Goal: Task Accomplishment & Management: Manage account settings

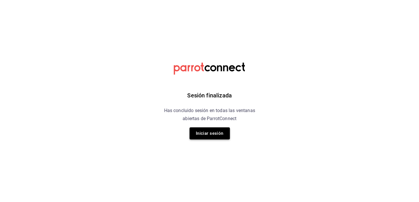
click at [198, 135] on button "Iniciar sesión" at bounding box center [209, 134] width 40 height 12
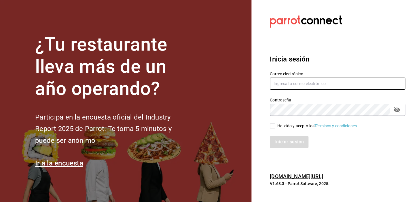
type input "roboto.mty@gmail.com"
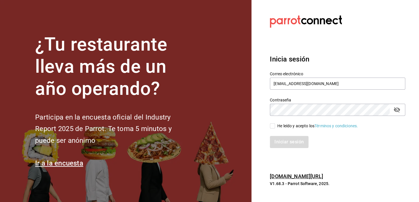
click at [274, 126] on input "He leído y acepto los Términos y condiciones." at bounding box center [272, 125] width 5 height 5
checkbox input "true"
click at [289, 147] on button "Iniciar sesión" at bounding box center [289, 142] width 39 height 12
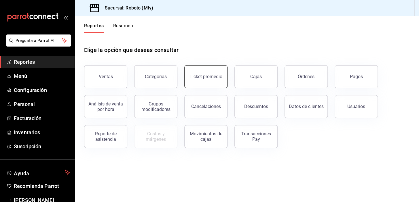
click at [201, 85] on button "Ticket promedio" at bounding box center [205, 76] width 43 height 23
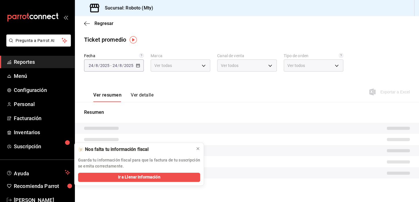
type input "09ba0216-65db-402d-9b94-d36048e6fe77"
type input "PARROT,UBER_EATS,RAPPI,DIDI_FOOD,ONLINE"
type input "cae80b3e-2ecb-4a67-8be5-b22a9c7d9382,a88c285f-ebd0-47ac-b73f-c0d521e1f96e,EXTER…"
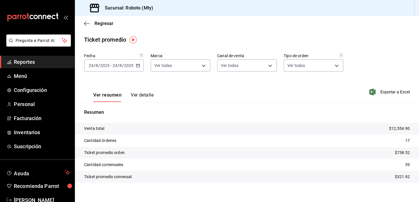
click at [197, 148] on tr "Ticket promedio orden $738.52" at bounding box center [247, 153] width 344 height 12
click at [88, 25] on icon "button" at bounding box center [87, 23] width 6 height 5
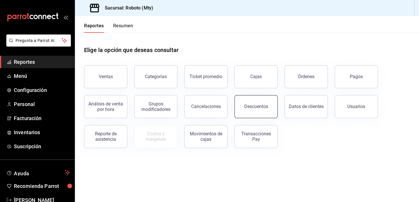
click at [245, 100] on button "Descuentos" at bounding box center [255, 106] width 43 height 23
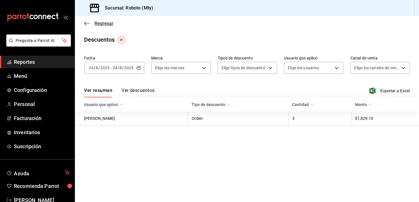
click at [86, 22] on icon "button" at bounding box center [85, 23] width 2 height 4
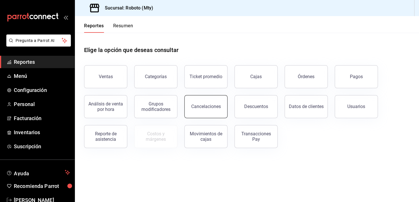
click at [222, 97] on button "Cancelaciones" at bounding box center [205, 106] width 43 height 23
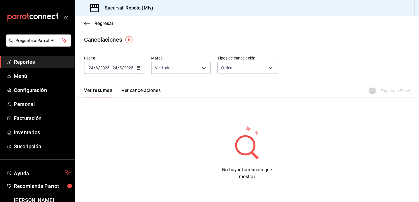
click at [134, 88] on button "Ver cancelaciones" at bounding box center [140, 93] width 39 height 10
click at [103, 87] on div "Ver resumen Ver cancelaciones Exportar a Excel" at bounding box center [247, 89] width 344 height 17
click at [90, 88] on button "Ver resumen" at bounding box center [97, 93] width 27 height 10
click at [85, 21] on icon "button" at bounding box center [87, 23] width 6 height 5
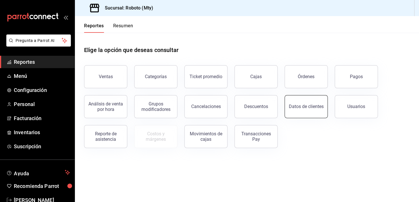
click at [285, 113] on div "Datos de clientes" at bounding box center [302, 103] width 50 height 30
click at [34, 92] on span "Configuración" at bounding box center [42, 90] width 56 height 8
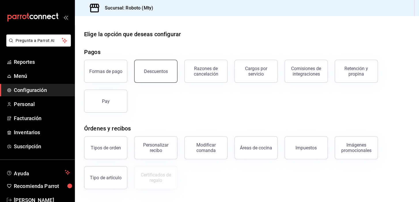
click at [155, 69] on div "Descuentos" at bounding box center [156, 71] width 24 height 5
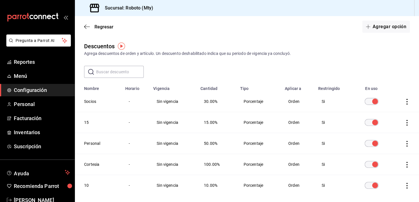
click at [404, 101] on icon "actions" at bounding box center [407, 102] width 6 height 6
click at [364, 50] on div at bounding box center [209, 101] width 419 height 202
click at [391, 26] on button "Agregar opción" at bounding box center [385, 27] width 47 height 12
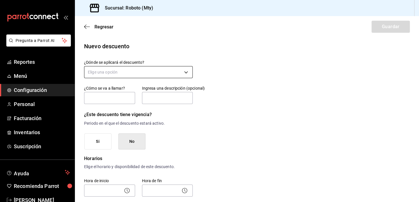
click at [170, 72] on body "Pregunta a Parrot AI Reportes Menú Configuración Personal Facturación Inventari…" at bounding box center [209, 101] width 419 height 202
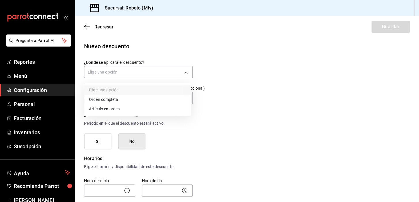
click at [119, 107] on li "Artículo en orden" at bounding box center [137, 108] width 107 height 9
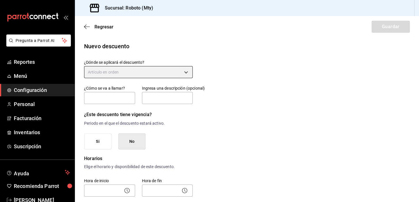
type input "ORDER_ITEM"
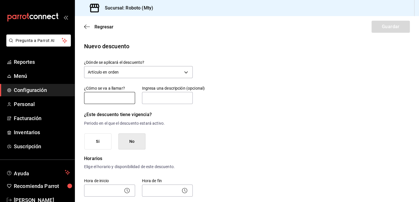
click at [110, 95] on input "text" at bounding box center [109, 98] width 51 height 12
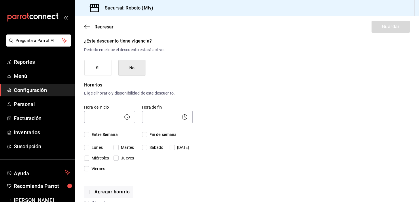
scroll to position [75, 0]
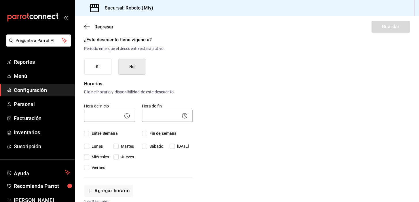
type input "50"
click at [88, 136] on div "Entre Semana [DATE] [DATE] [DATE] [DATE] [DATE]" at bounding box center [109, 151] width 51 height 40
click at [85, 132] on input "Entre Semana" at bounding box center [86, 133] width 5 height 5
checkbox input "true"
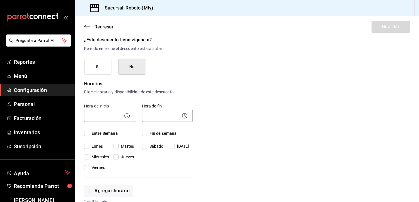
checkbox input "true"
click at [142, 131] on input "Fin de semana" at bounding box center [144, 133] width 5 height 5
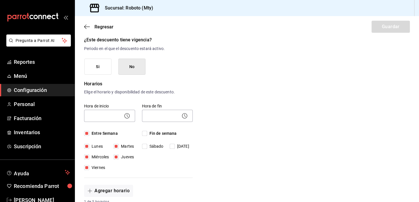
checkbox input "true"
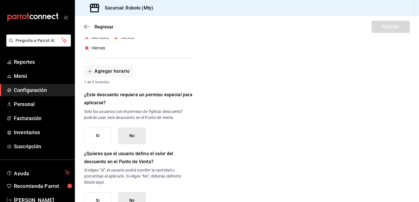
scroll to position [197, 0]
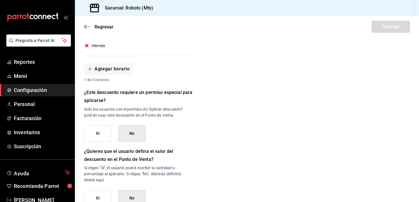
click at [101, 128] on button "Si" at bounding box center [97, 134] width 27 height 16
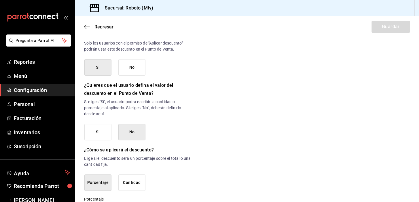
scroll to position [267, 0]
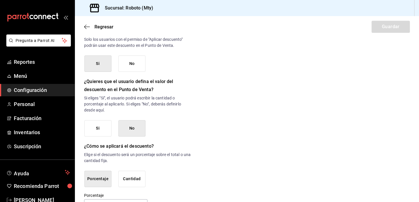
click at [105, 135] on button "Si" at bounding box center [97, 128] width 27 height 16
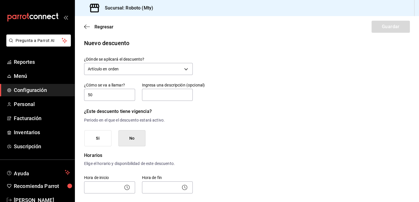
scroll to position [0, 0]
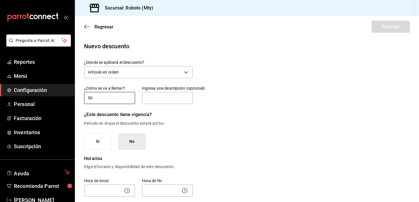
drag, startPoint x: 121, startPoint y: 100, endPoint x: 35, endPoint y: 98, distance: 85.8
click at [35, 98] on div "Pregunta a Parrot AI Reportes Menú Configuración Personal Facturación Inventari…" at bounding box center [209, 101] width 419 height 202
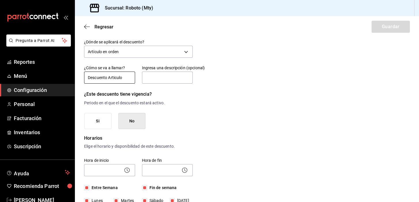
scroll to position [24, 0]
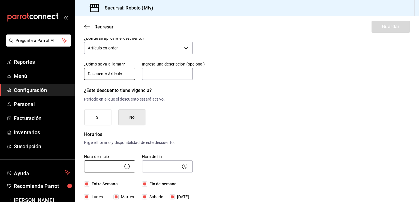
type input "Descuento Articulo"
click at [132, 165] on body "Pregunta a Parrot AI Reportes Menú Configuración Personal Facturación Inventari…" at bounding box center [209, 101] width 419 height 202
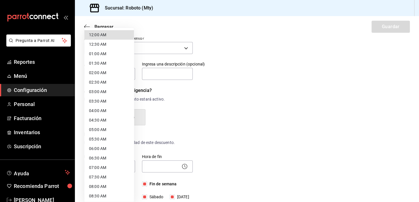
click at [103, 165] on li "07:00 AM" at bounding box center [109, 167] width 50 height 9
type input "07:00"
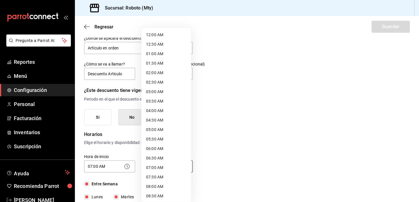
click at [179, 169] on body "Pregunta a Parrot AI Reportes Menú Configuración Personal Facturación Inventari…" at bounding box center [209, 101] width 419 height 202
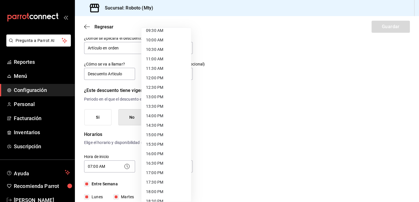
scroll to position [296, 0]
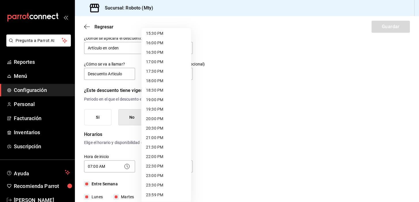
click at [162, 43] on li "16:00 PM" at bounding box center [166, 42] width 50 height 9
type input "16:00"
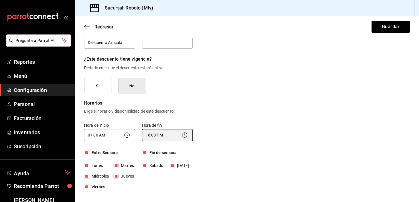
scroll to position [136, 0]
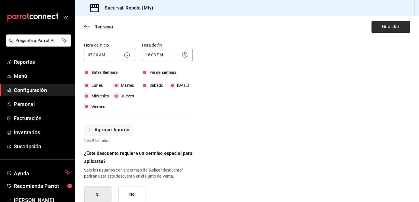
click at [398, 26] on button "Guardar" at bounding box center [390, 27] width 38 height 12
